Goal: Transaction & Acquisition: Purchase product/service

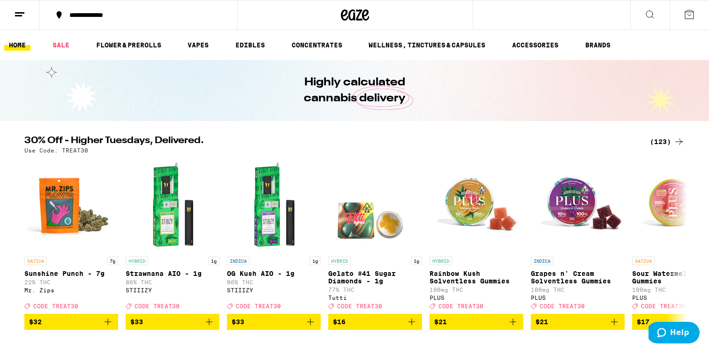
click at [639, 17] on button at bounding box center [649, 15] width 39 height 30
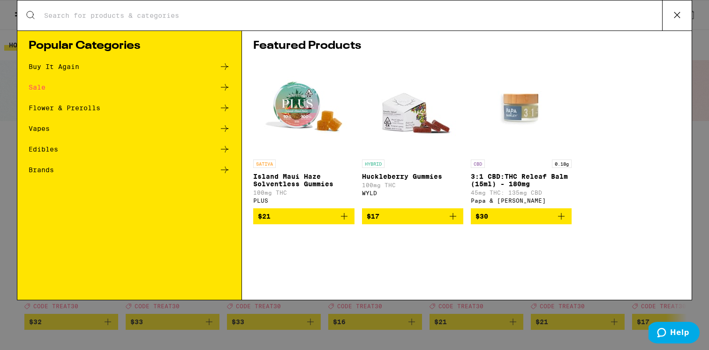
click at [454, 19] on input "Search for Products" at bounding box center [353, 15] width 619 height 8
click at [232, 300] on div "Search for Products Popular Categories Buy It Again Sale Flower & Prerolls Vape…" at bounding box center [354, 175] width 709 height 350
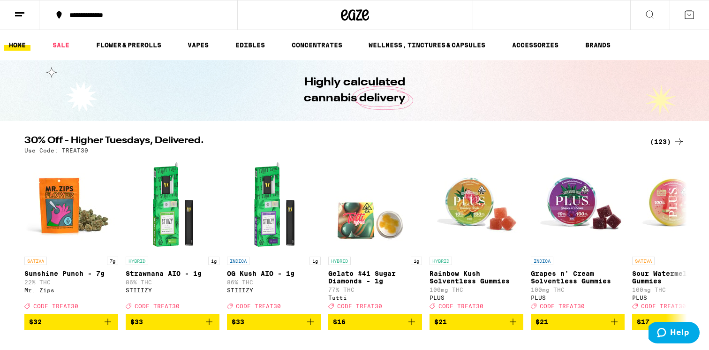
click at [672, 142] on div "(123)" at bounding box center [667, 141] width 35 height 11
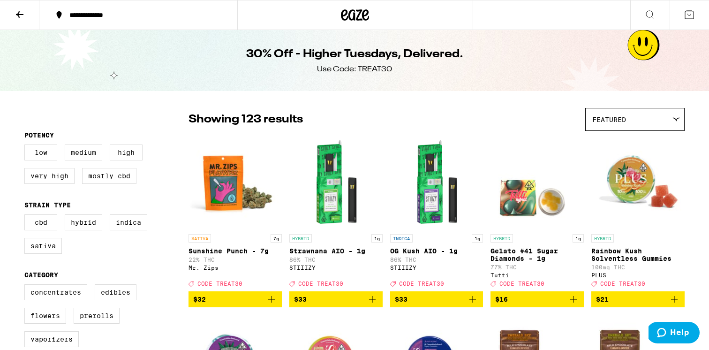
click at [15, 15] on icon at bounding box center [19, 14] width 11 height 11
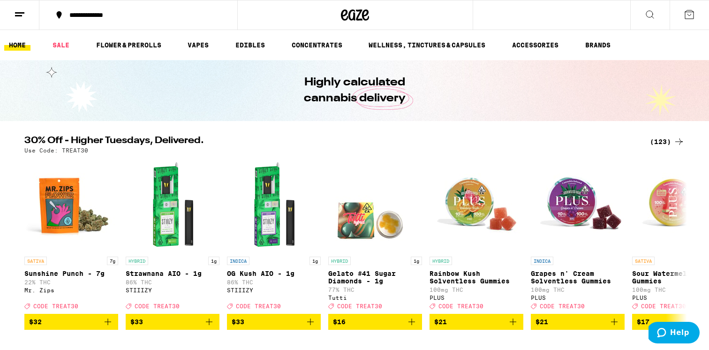
click at [650, 15] on icon at bounding box center [649, 14] width 11 height 11
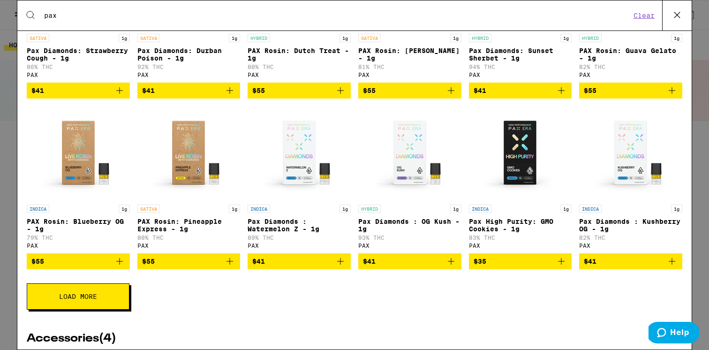
scroll to position [260, 0]
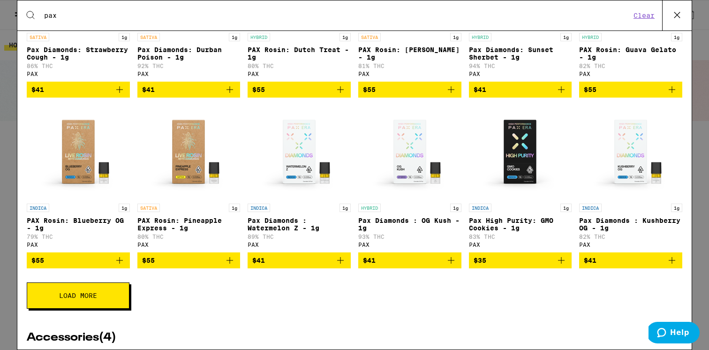
type input "pax"
click at [81, 297] on button "Load More" at bounding box center [78, 295] width 103 height 26
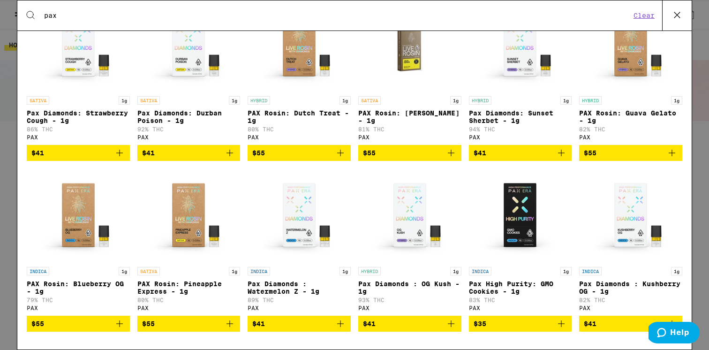
scroll to position [167, 0]
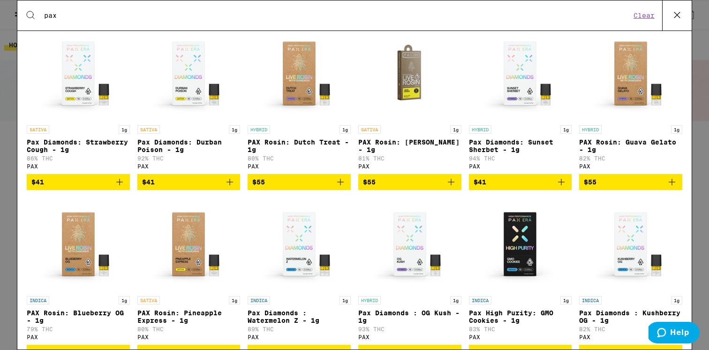
click at [111, 188] on span "$41" at bounding box center [78, 181] width 94 height 11
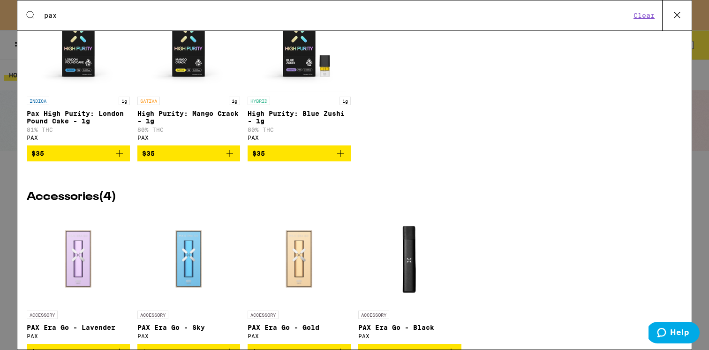
scroll to position [588, 0]
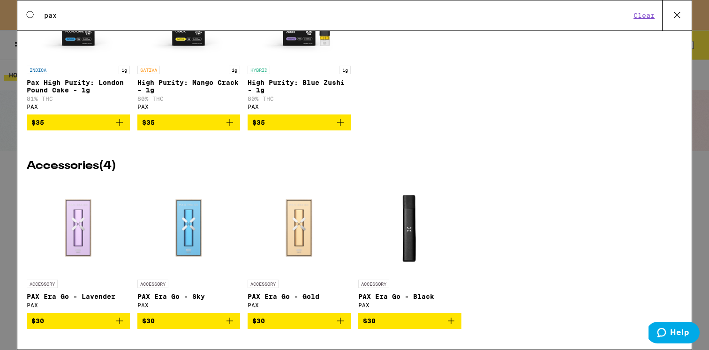
click at [10, 267] on div "Search for Products pax Clear 20 results for "pax" Brands ( 1 ) PAX Vaporizers …" at bounding box center [354, 175] width 709 height 350
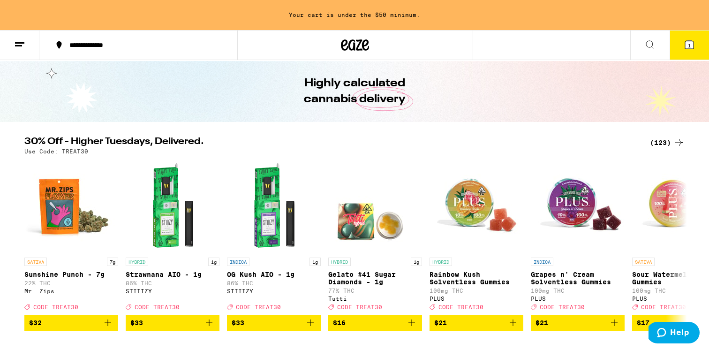
scroll to position [0, 0]
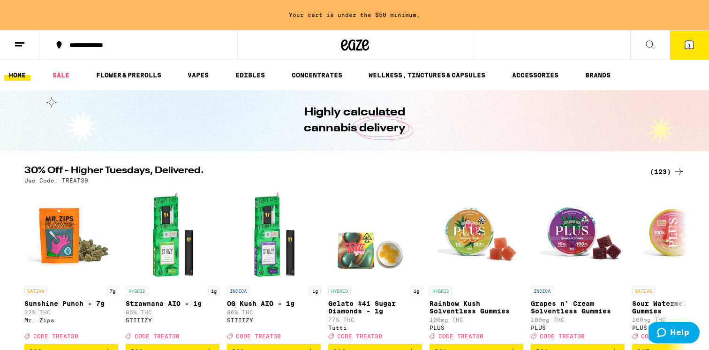
click at [410, 48] on div at bounding box center [355, 45] width 236 height 30
click at [638, 47] on button at bounding box center [649, 45] width 39 height 30
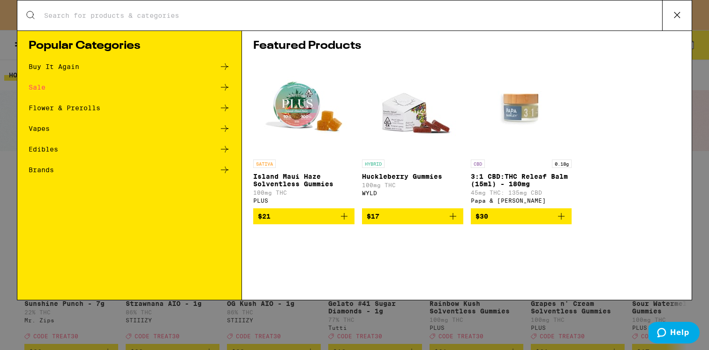
click at [451, 10] on div "Search for Products" at bounding box center [354, 15] width 674 height 30
click at [446, 13] on input "Search for Products" at bounding box center [353, 15] width 619 height 8
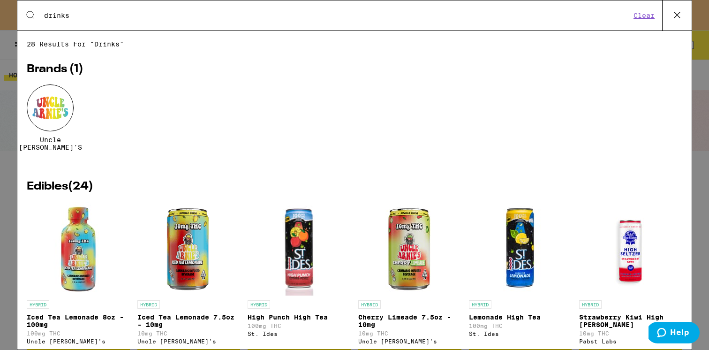
type input "drinks"
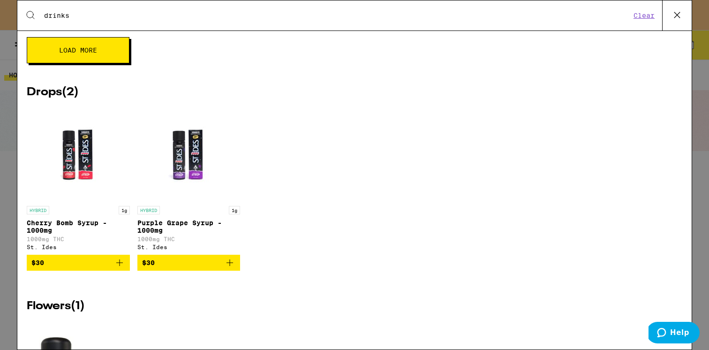
scroll to position [515, 0]
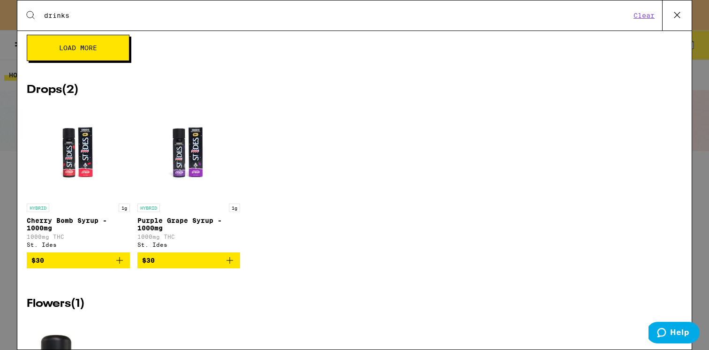
click at [76, 232] on p "Cherry Bomb Syrup - 1000mg" at bounding box center [78, 224] width 103 height 15
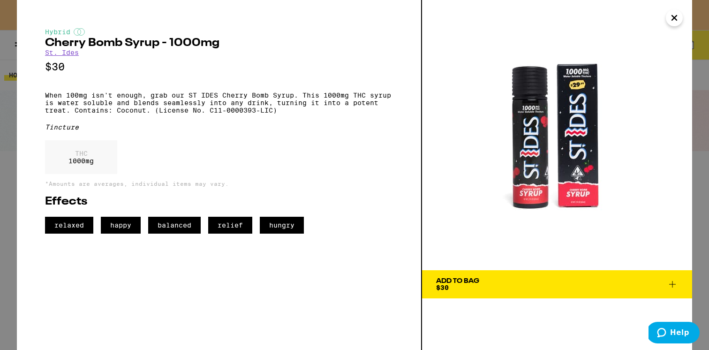
click at [667, 22] on button "Close" at bounding box center [674, 17] width 17 height 17
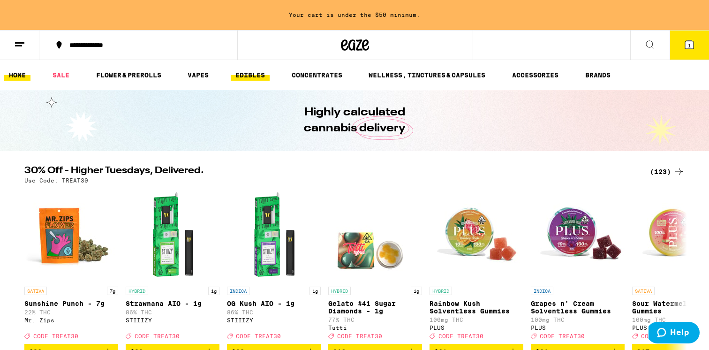
click at [254, 74] on link "EDIBLES" at bounding box center [250, 74] width 39 height 11
click at [237, 81] on link "EDIBLES" at bounding box center [250, 74] width 39 height 11
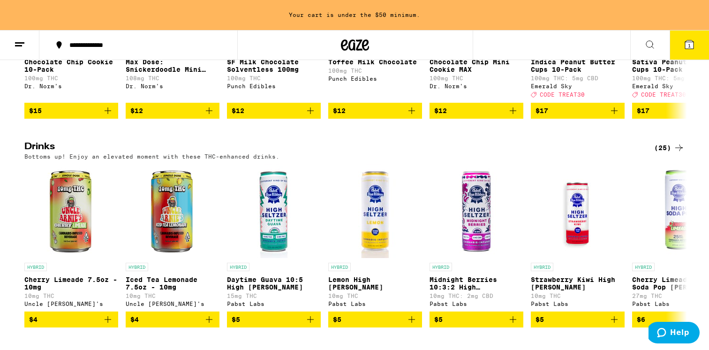
scroll to position [463, 0]
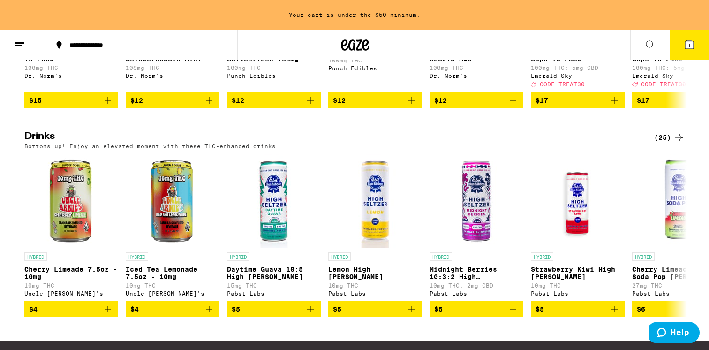
click at [680, 141] on icon at bounding box center [679, 137] width 8 height 7
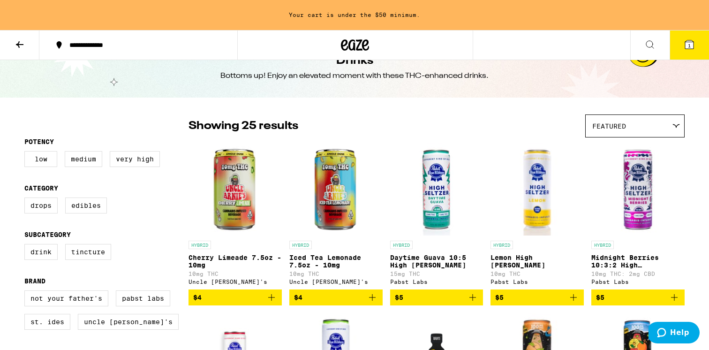
scroll to position [23, 0]
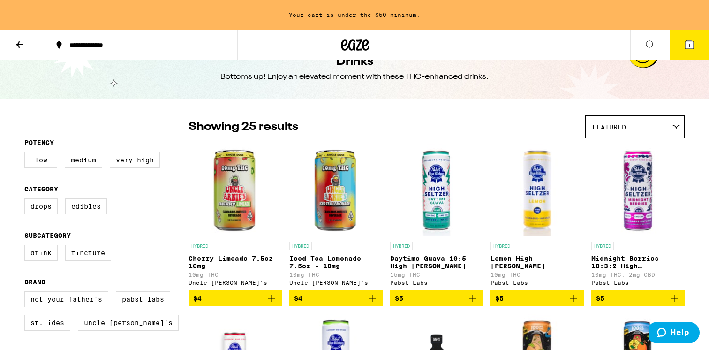
click at [357, 302] on span "$4" at bounding box center [336, 298] width 84 height 11
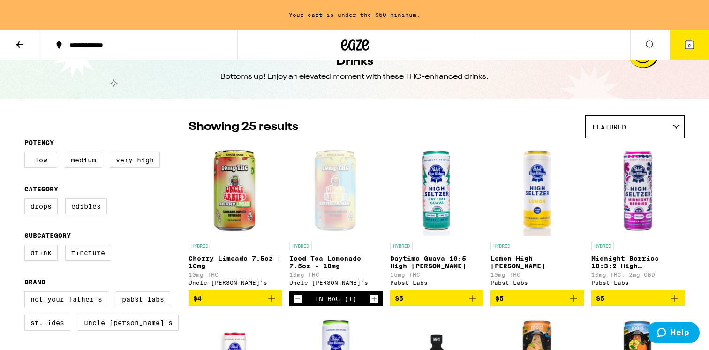
click at [687, 47] on icon at bounding box center [689, 44] width 8 height 8
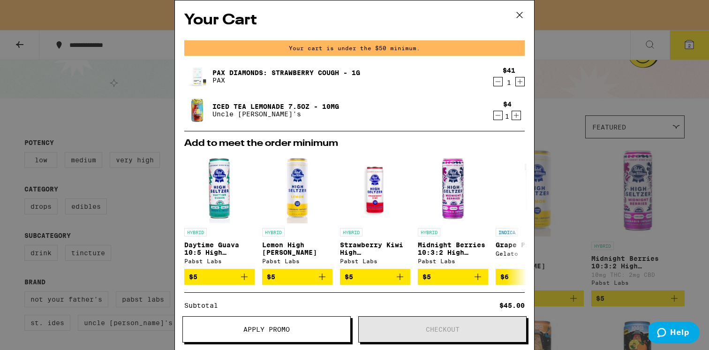
click at [547, 165] on div "Your Cart Your cart is under the $50 minimum. Pax Diamonds: Strawberry Cough - …" at bounding box center [354, 175] width 709 height 350
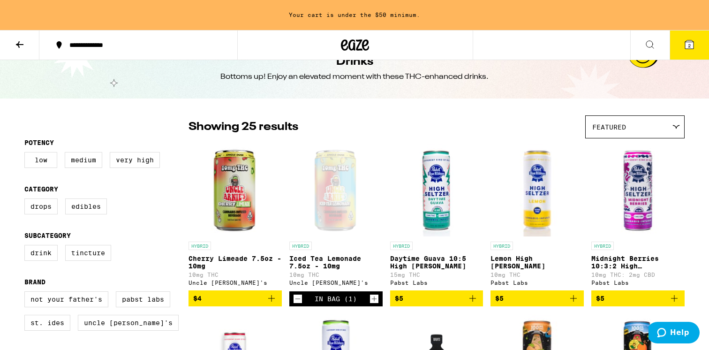
click at [296, 304] on icon "Decrement" at bounding box center [298, 298] width 8 height 11
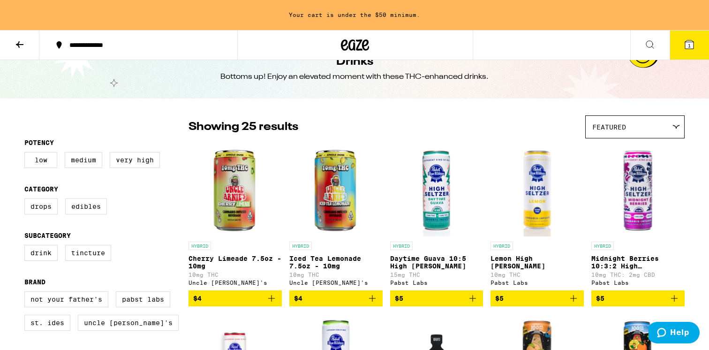
click at [374, 304] on icon "Add to bag" at bounding box center [372, 298] width 11 height 11
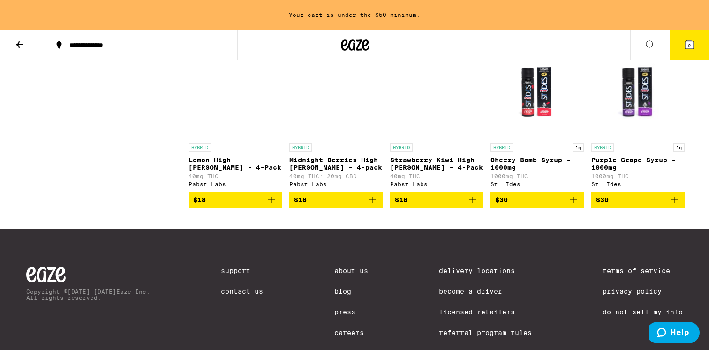
scroll to position [757, 0]
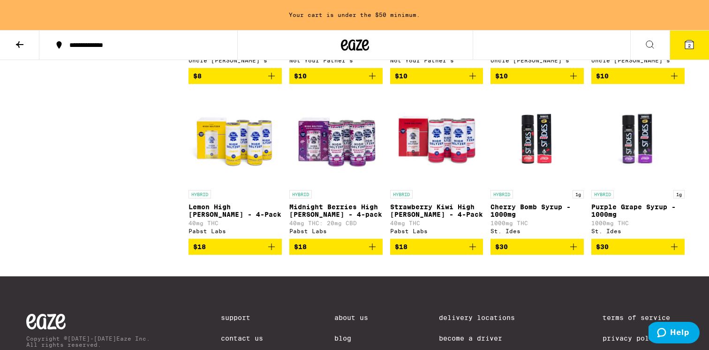
click at [277, 255] on button "$18" at bounding box center [235, 247] width 93 height 16
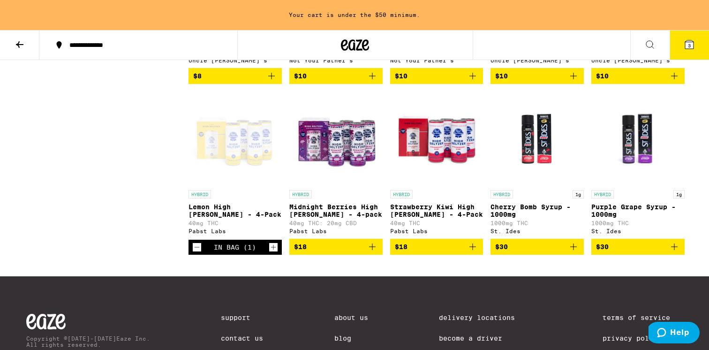
scroll to position [727, 0]
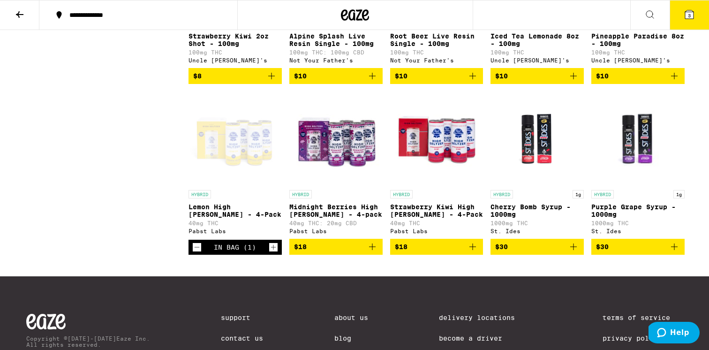
click at [266, 218] on p "Lemon High [PERSON_NAME] - 4-Pack" at bounding box center [235, 210] width 93 height 15
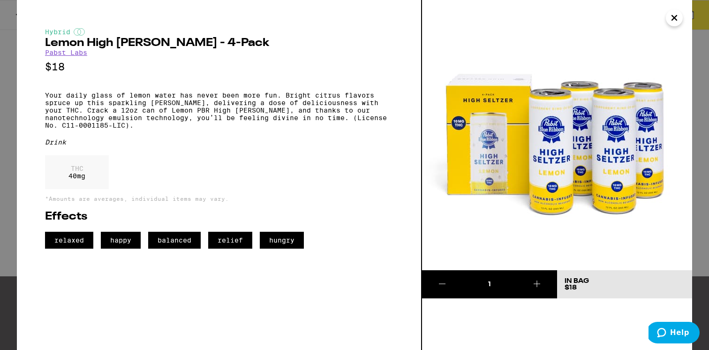
click at [5, 219] on div "Hybrid Lemon High Seltzer - 4-Pack Pabst Labs $18 Your daily glass of lemon wat…" at bounding box center [354, 175] width 709 height 350
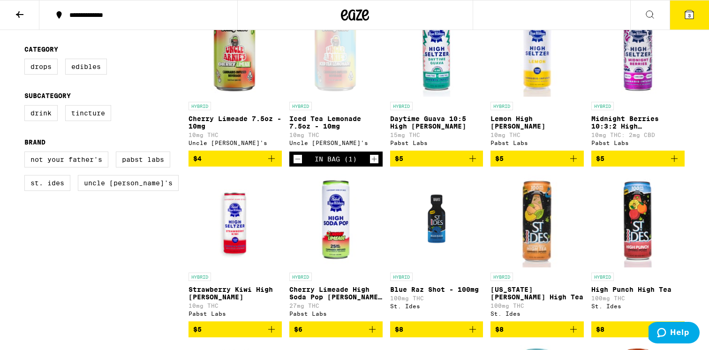
scroll to position [76, 0]
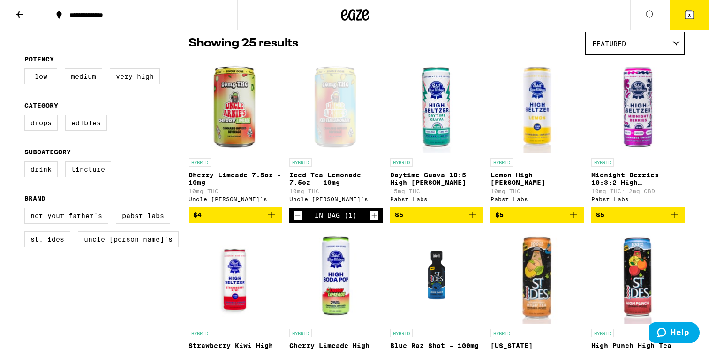
click at [295, 218] on icon "Decrement" at bounding box center [298, 215] width 8 height 11
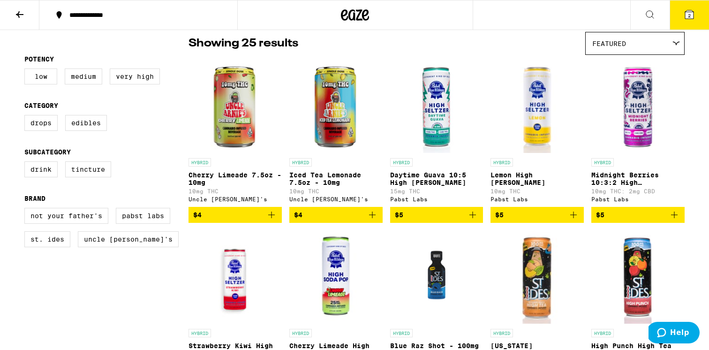
click at [685, 24] on button "2" at bounding box center [689, 14] width 39 height 29
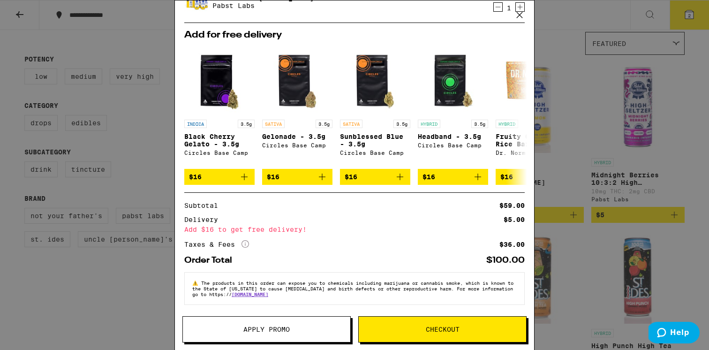
scroll to position [83, 0]
click at [244, 242] on icon "More Info" at bounding box center [246, 244] width 8 height 8
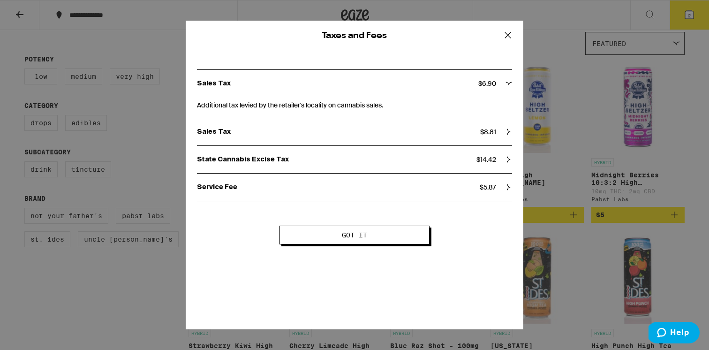
click at [497, 105] on span "Additional tax levied by the retailer's locality on cannabis sales." at bounding box center [354, 103] width 315 height 13
click at [507, 87] on icon at bounding box center [509, 83] width 7 height 7
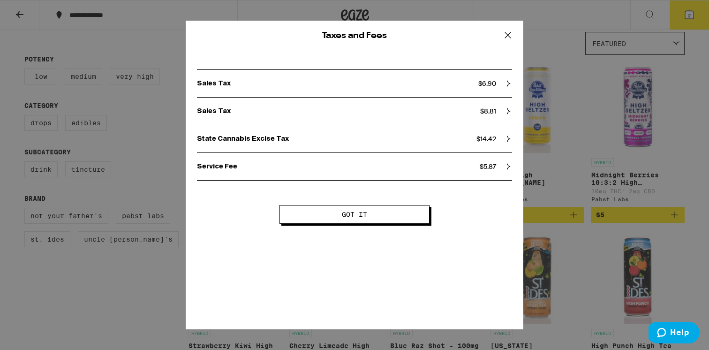
click at [506, 35] on icon at bounding box center [508, 35] width 14 height 14
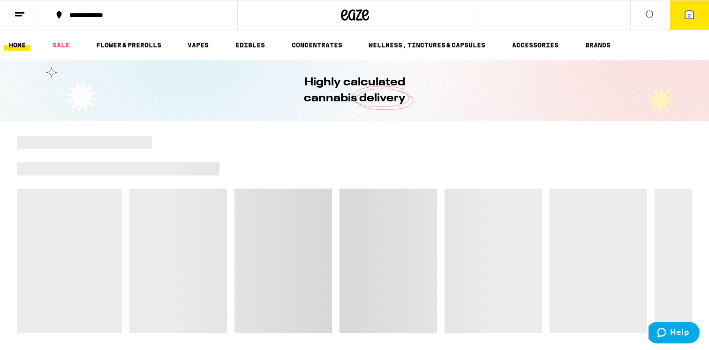
click at [684, 16] on icon at bounding box center [689, 14] width 11 height 11
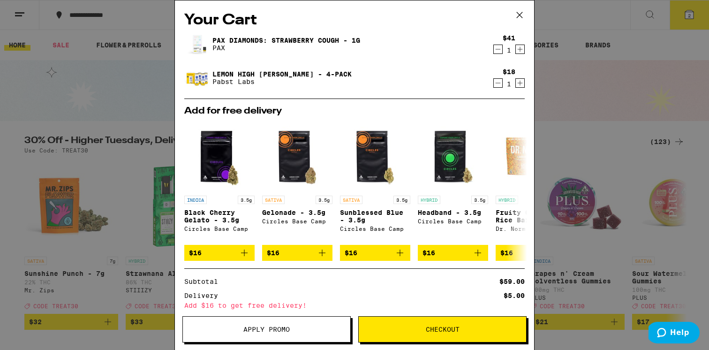
scroll to position [83, 0]
